Goal: Subscribe to service/newsletter

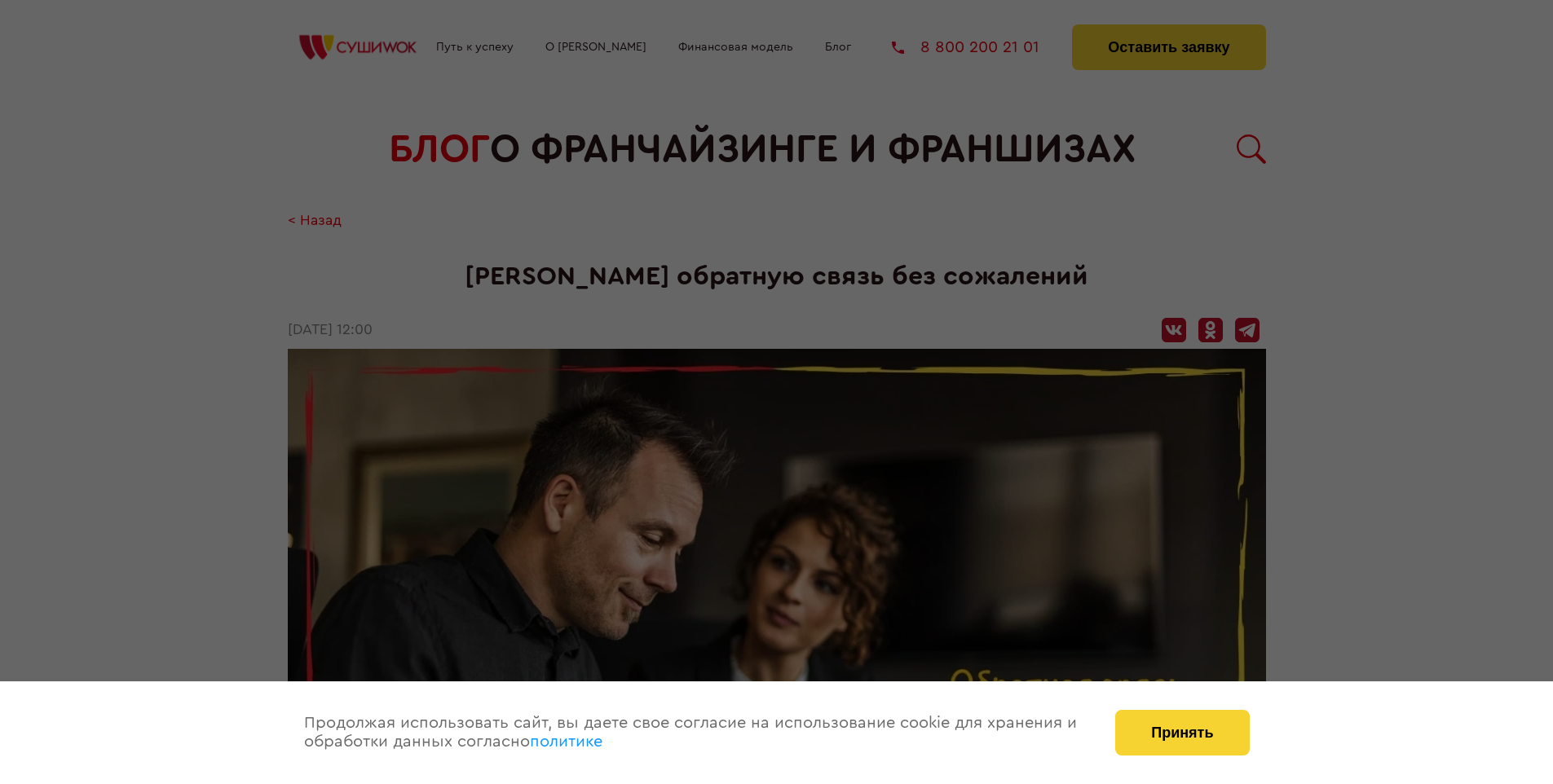
scroll to position [1585, 0]
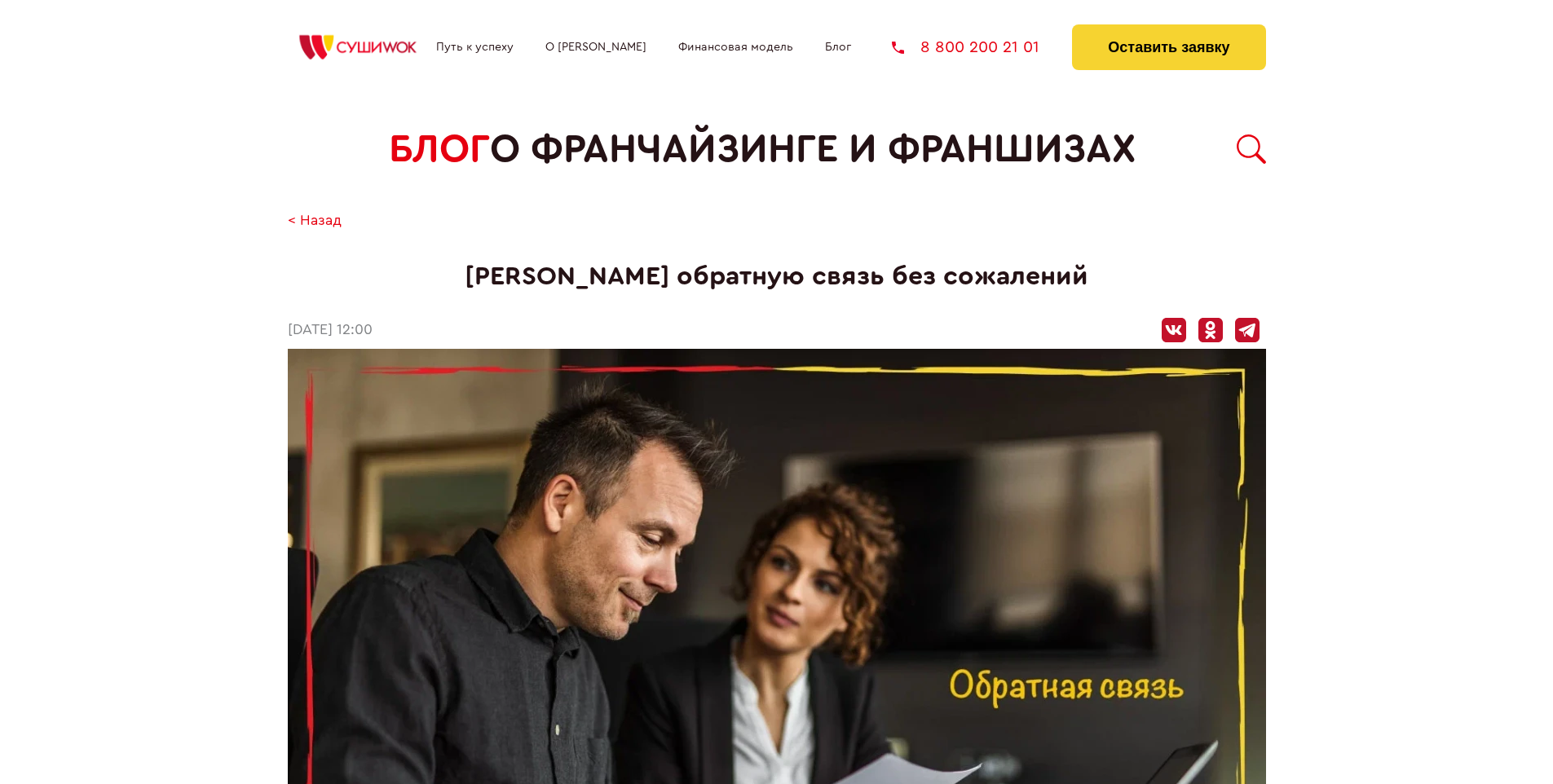
scroll to position [1585, 0]
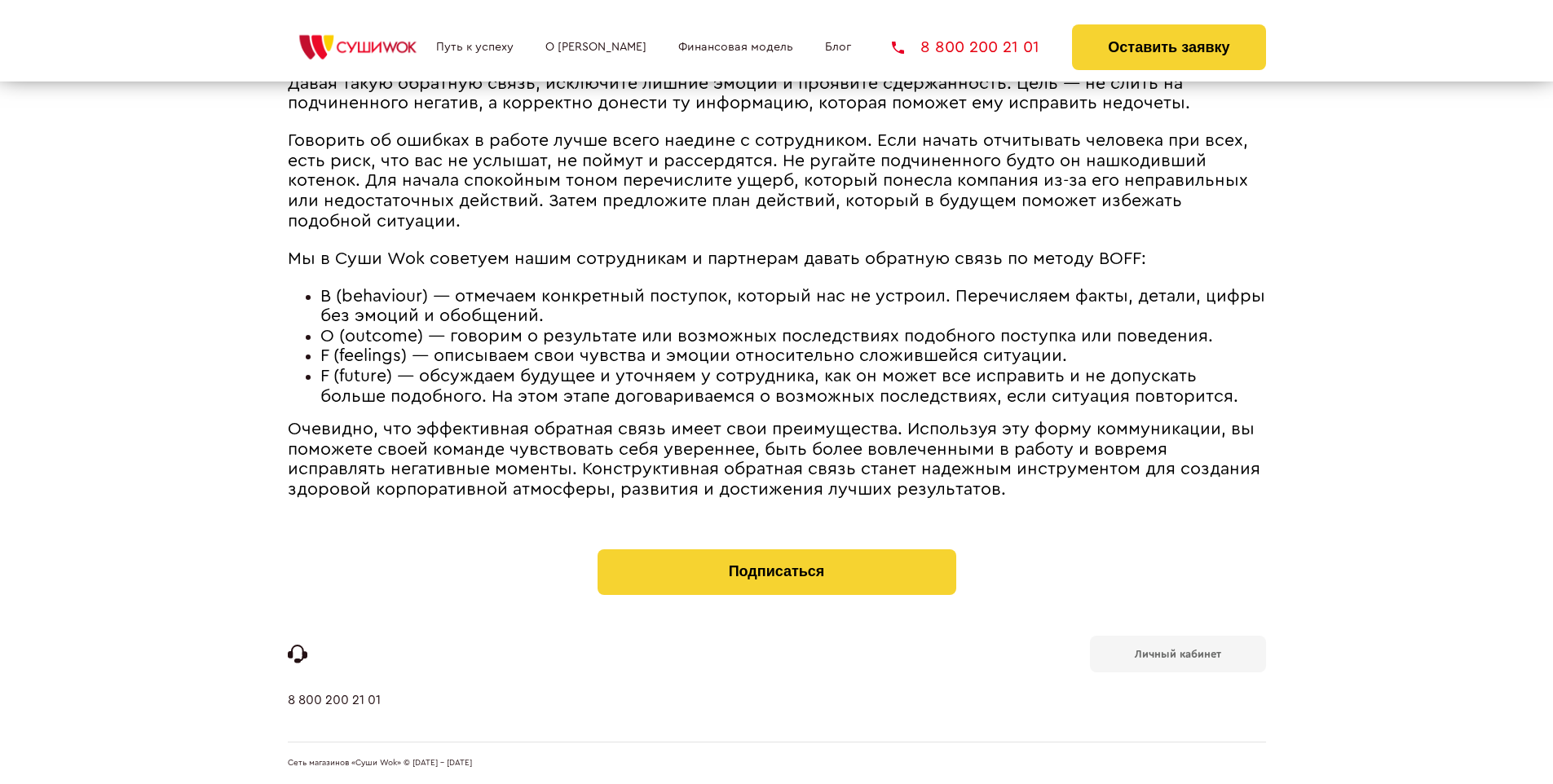
click at [1177, 652] on b "Личный кабинет" at bounding box center [1177, 653] width 86 height 11
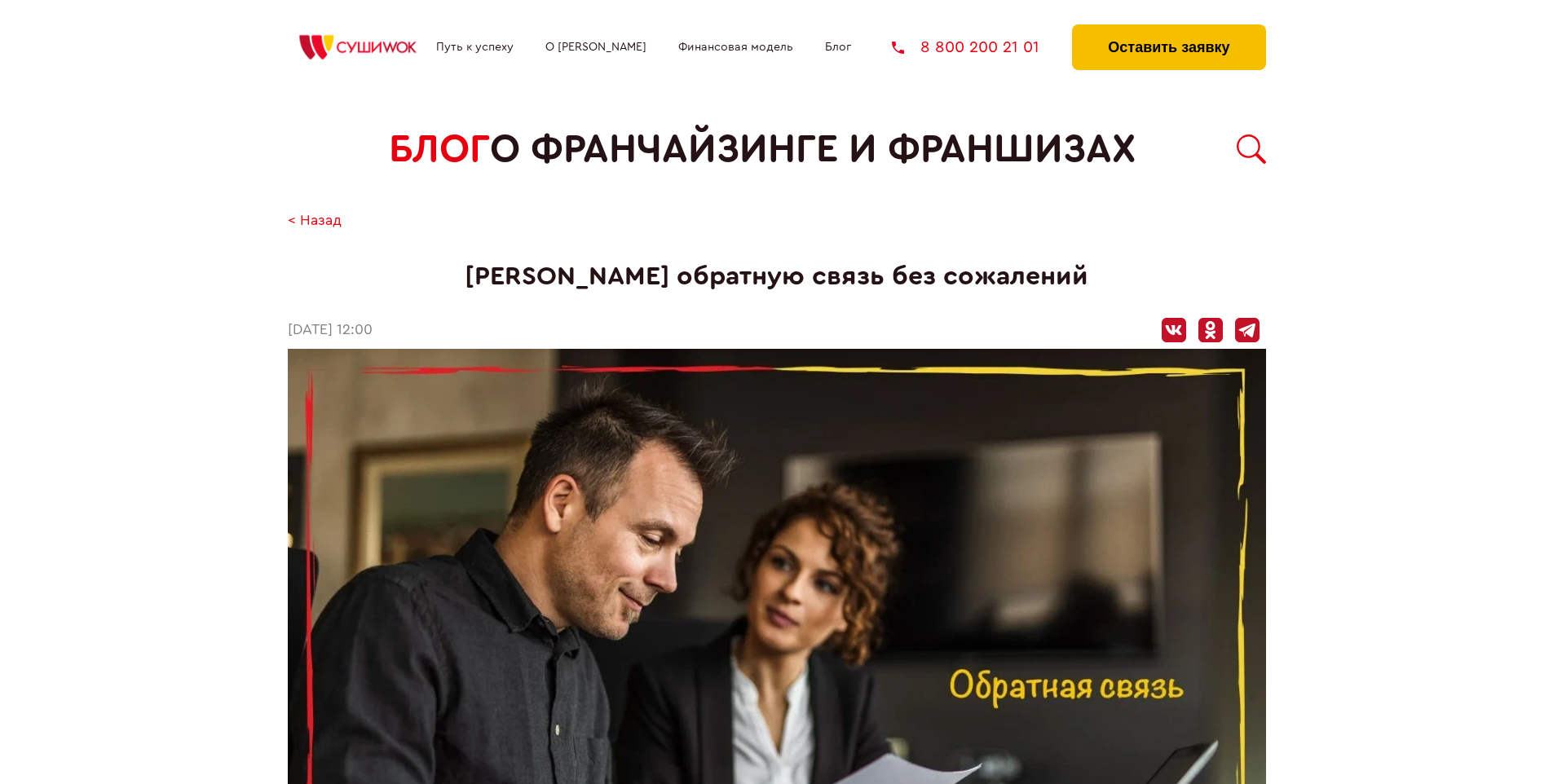
click at [1168, 28] on button "Оставить заявку" at bounding box center [1168, 47] width 193 height 45
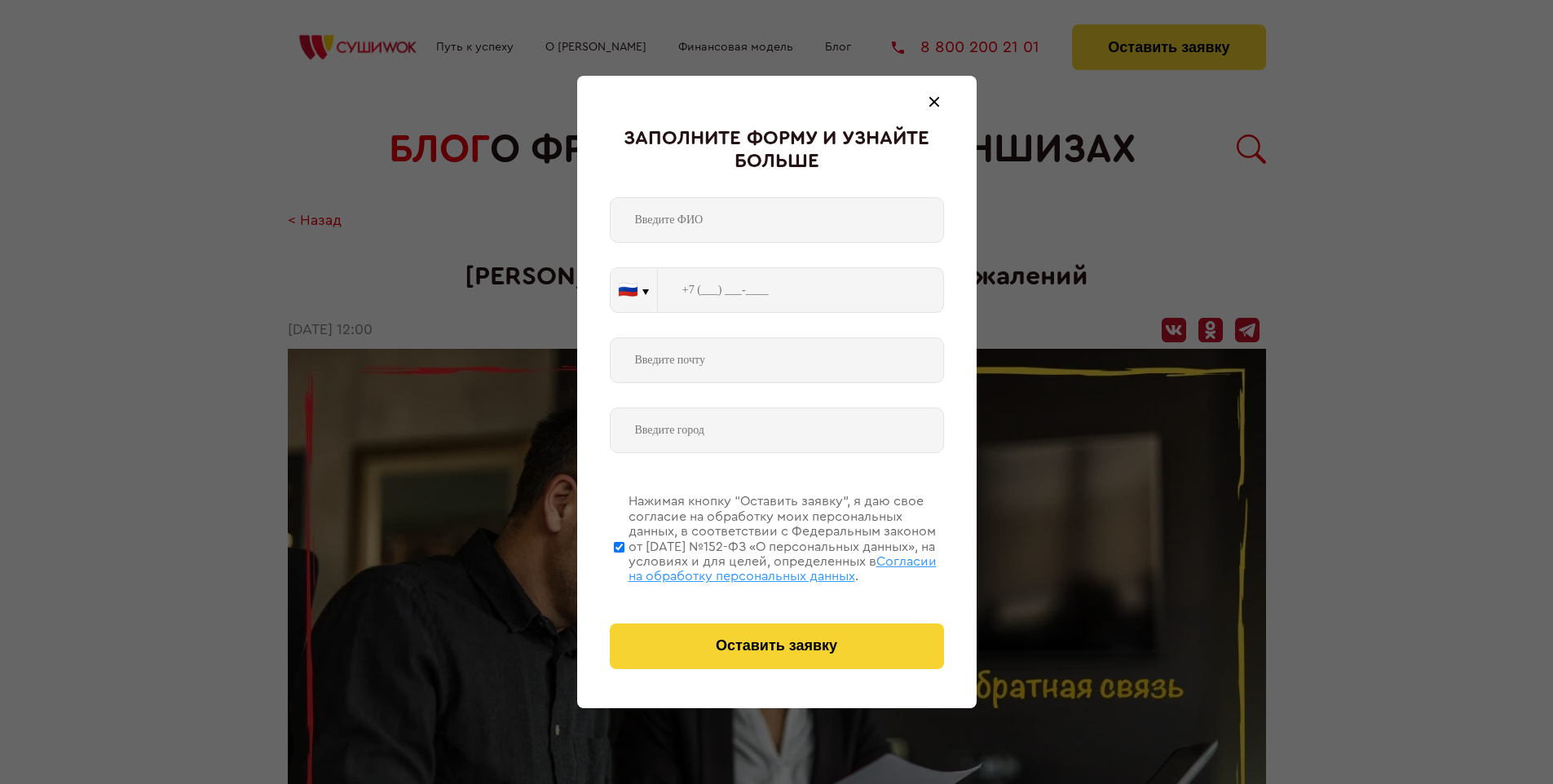
click at [756, 566] on span "Согласии на обработку персональных данных" at bounding box center [782, 568] width 308 height 28
click at [625, 566] on input "Нажимая кнопку “Оставить заявку”, я даю свое согласие на обработку моих персона…" at bounding box center [619, 546] width 11 height 131
checkbox input "false"
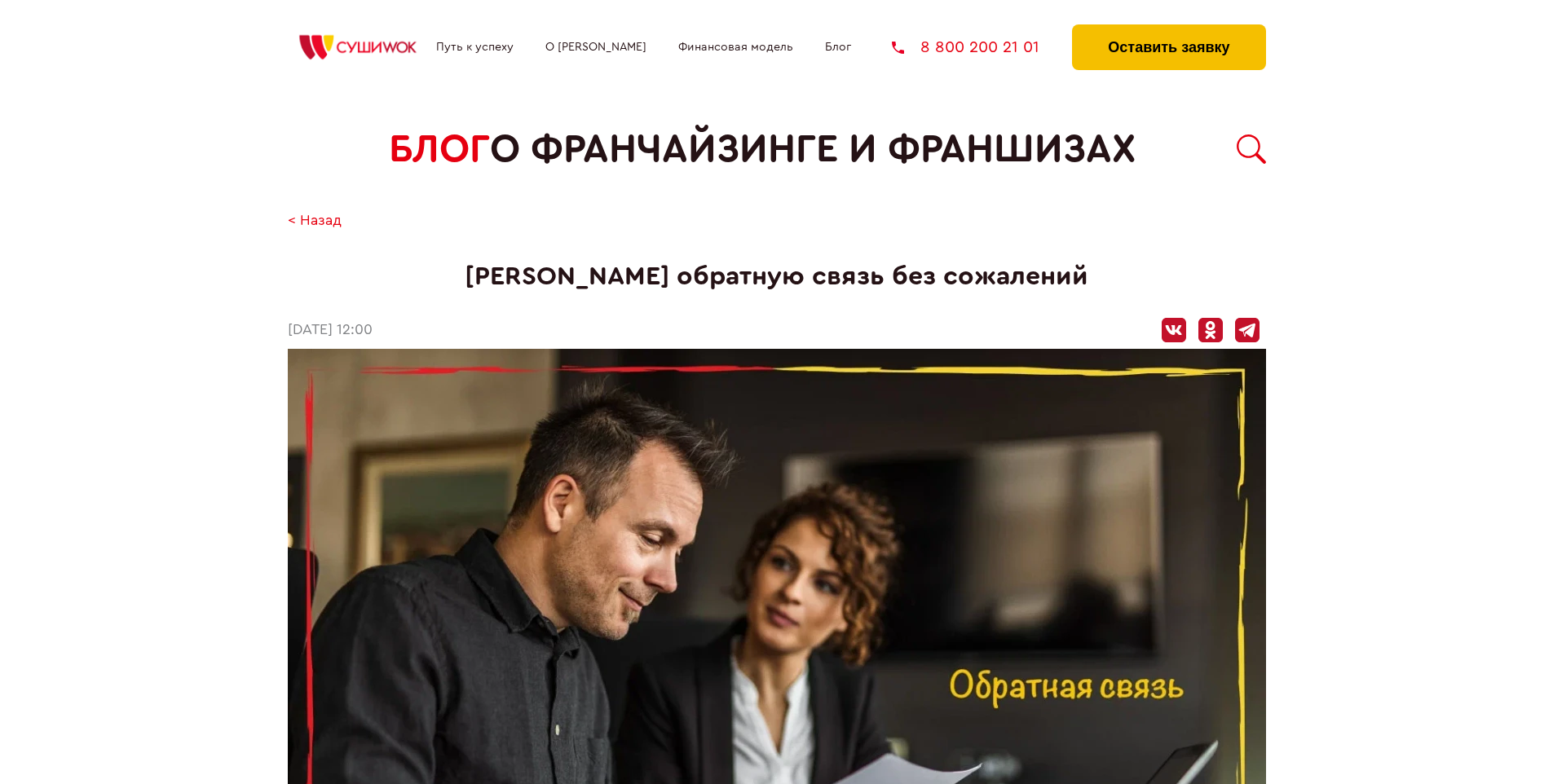
click at [1168, 28] on button "Оставить заявку" at bounding box center [1168, 47] width 193 height 45
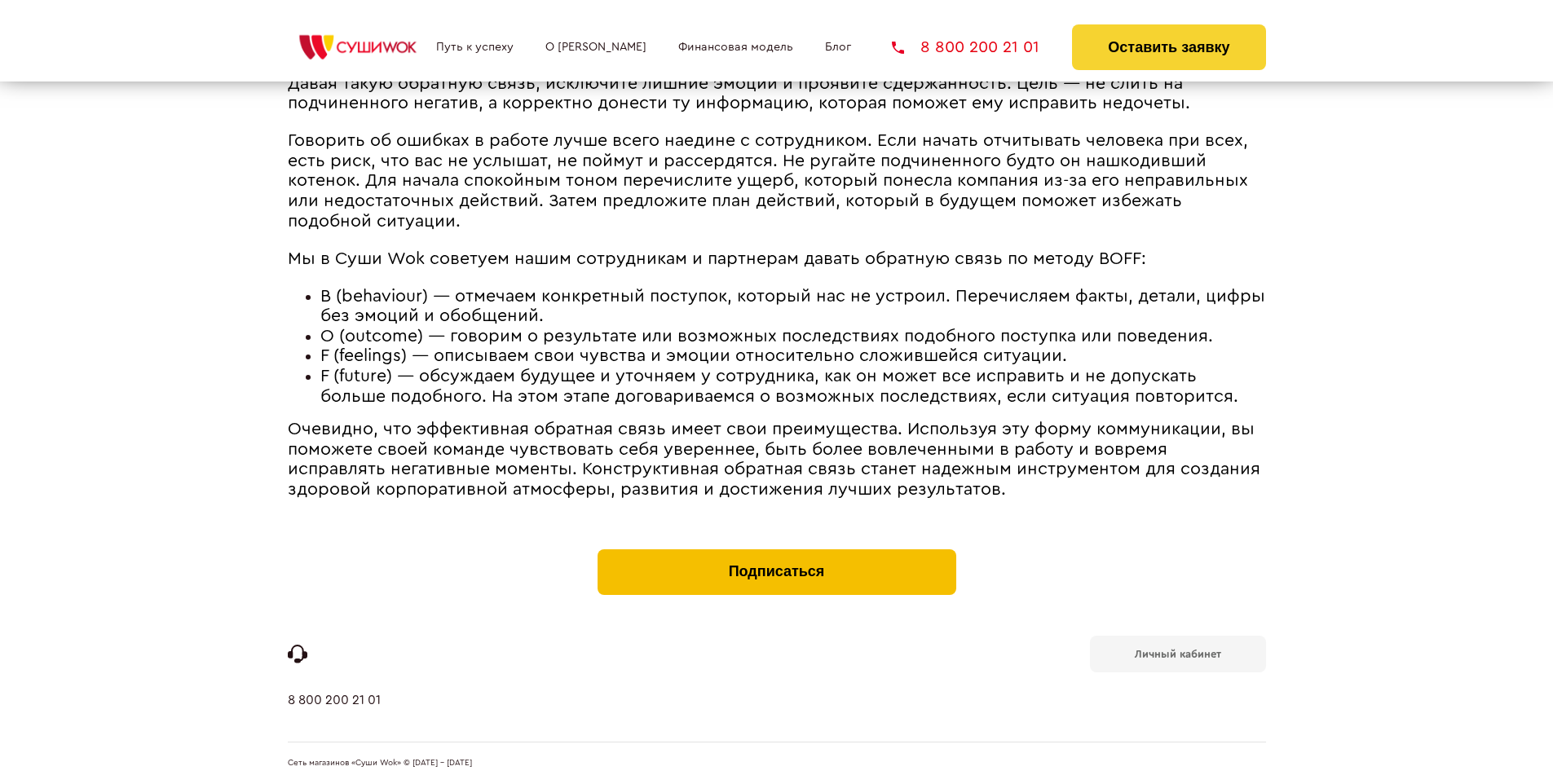
click at [776, 552] on button "Подписаться" at bounding box center [777, 571] width 359 height 45
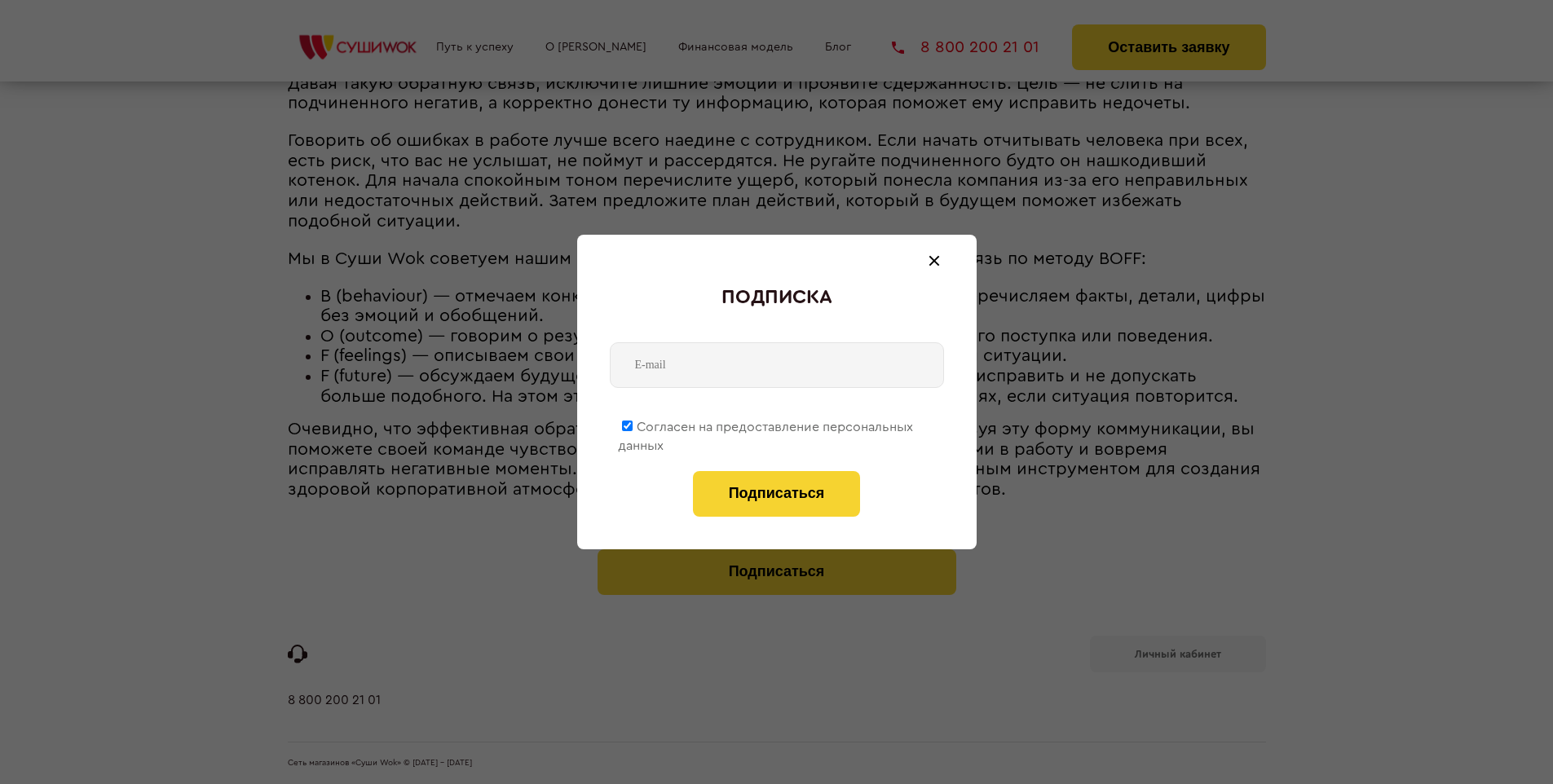
click at [767, 424] on span "Согласен на предоставление персональных данных" at bounding box center [766, 436] width 295 height 32
click at [633, 424] on input "Согласен на предоставление персональных данных" at bounding box center [627, 425] width 11 height 11
checkbox input "false"
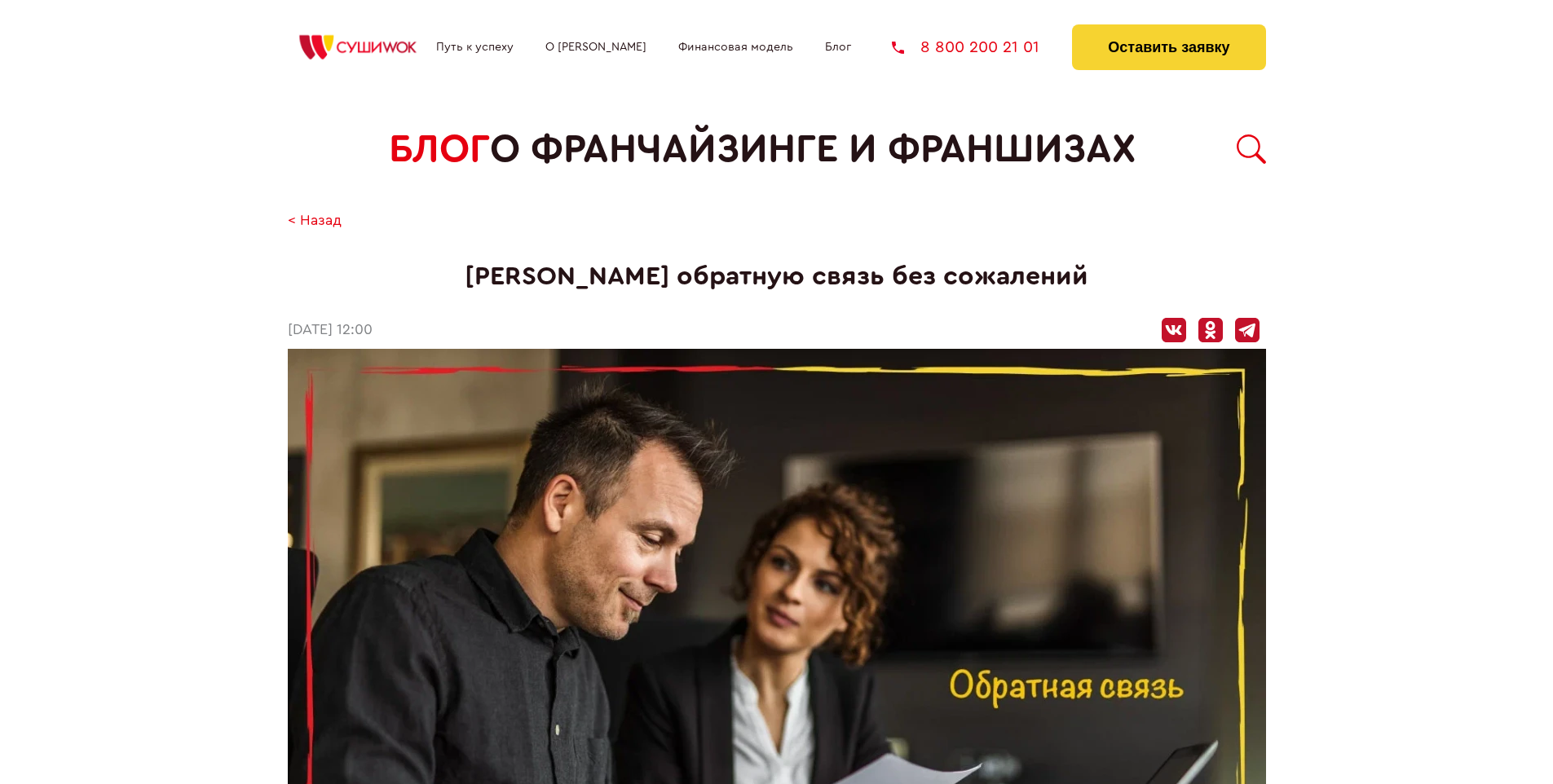
scroll to position [1585, 0]
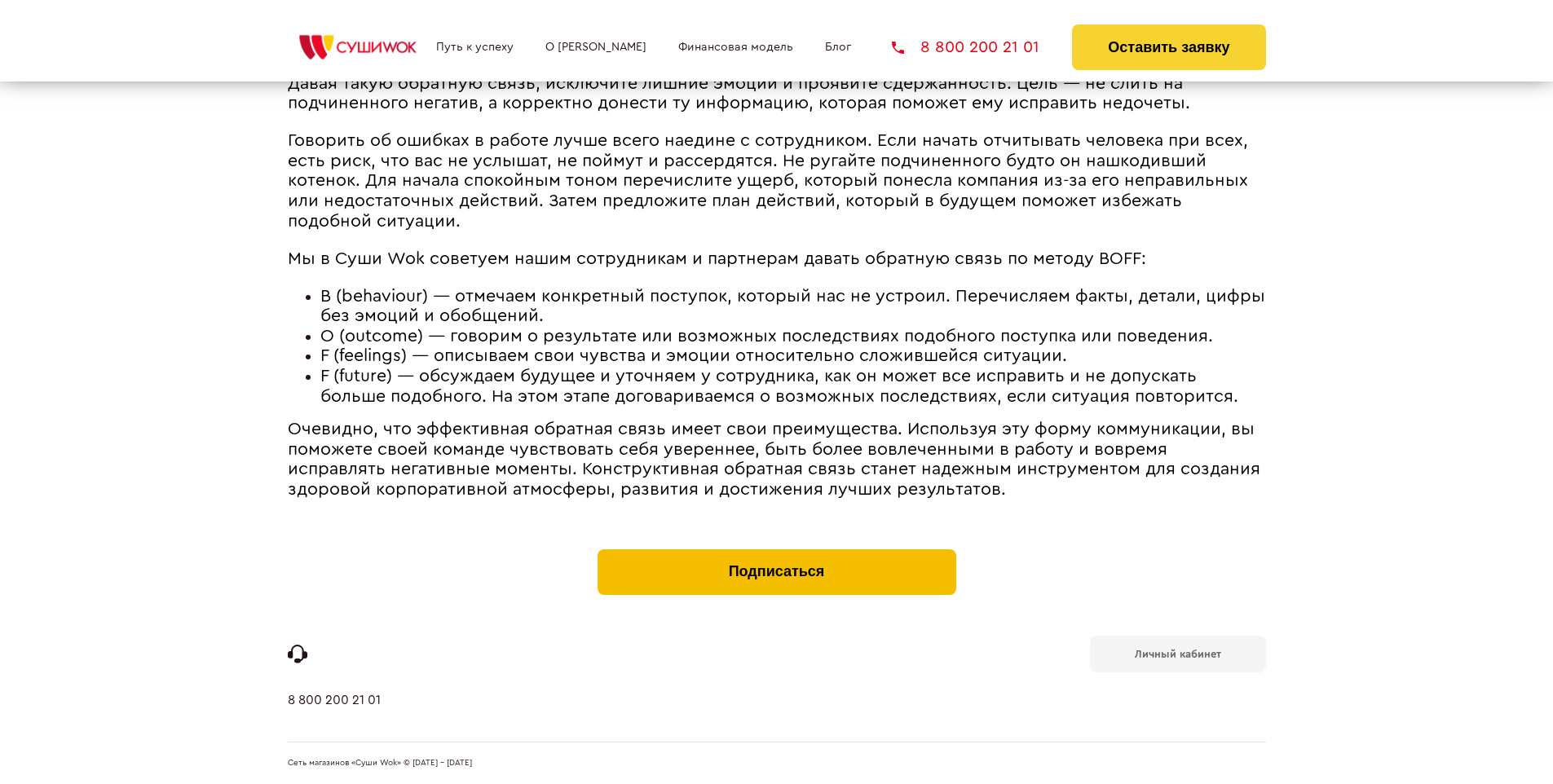
click at [776, 552] on button "Подписаться" at bounding box center [777, 571] width 359 height 45
